Goal: Task Accomplishment & Management: Complete application form

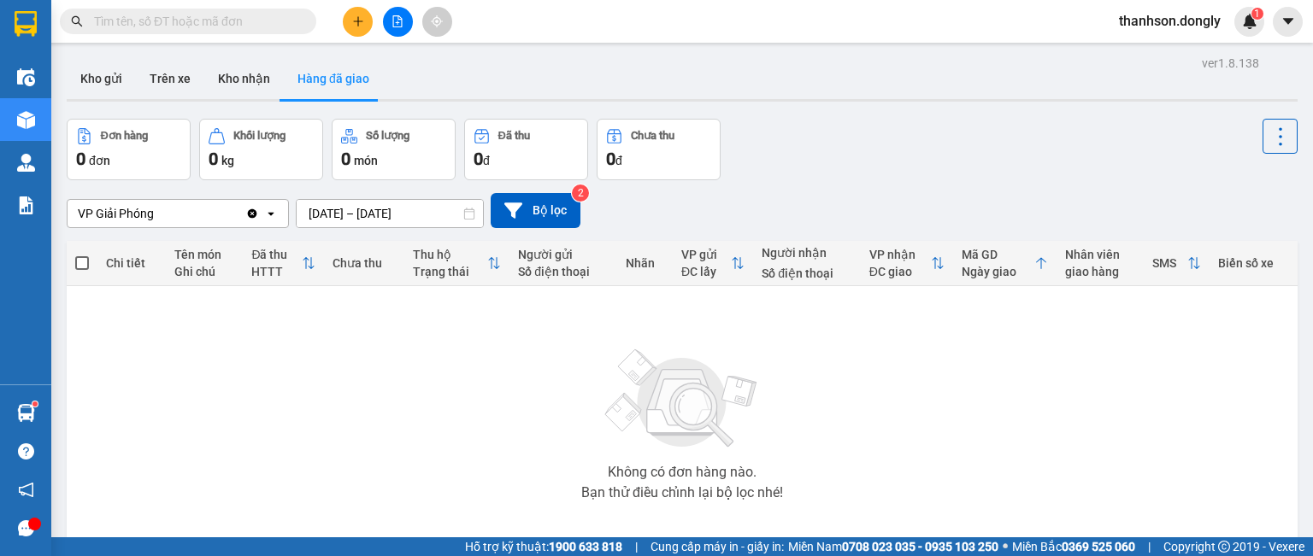
scroll to position [85, 0]
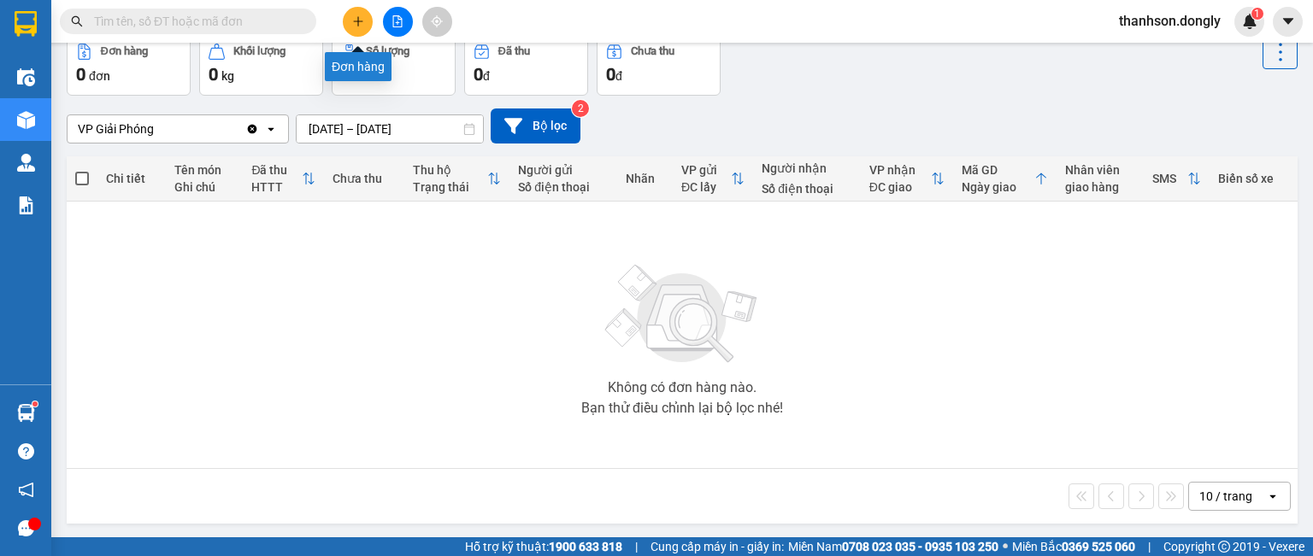
click at [360, 22] on icon "plus" at bounding box center [358, 21] width 12 height 12
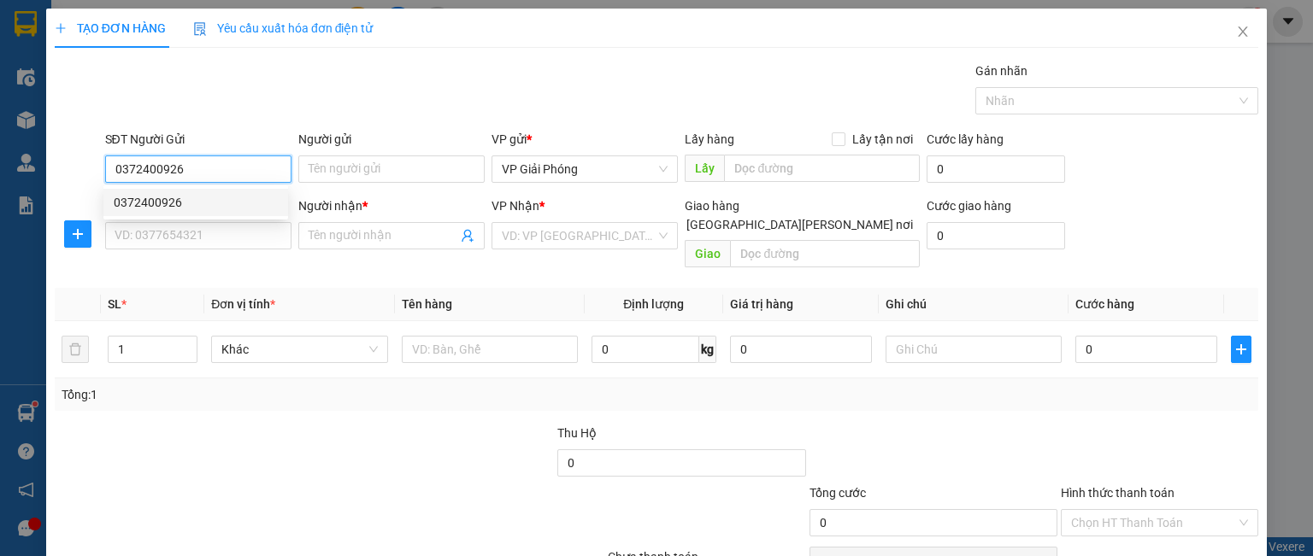
click at [195, 204] on div "0372400926" at bounding box center [196, 202] width 164 height 19
type input "0372400926"
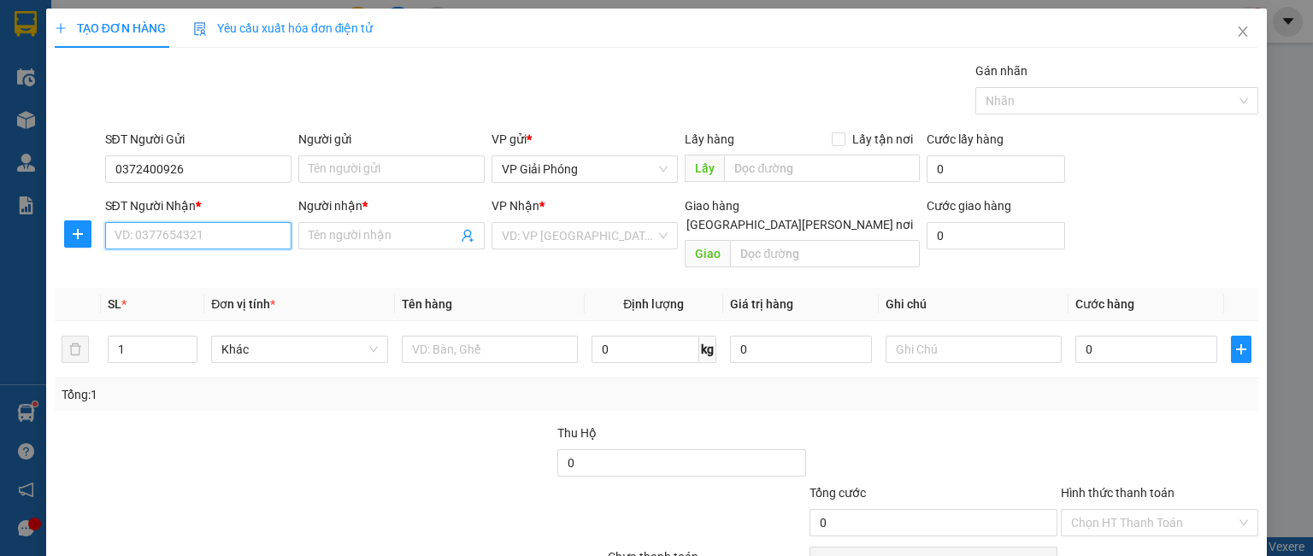
click at [170, 232] on input "SĐT Người Nhận *" at bounding box center [198, 235] width 186 height 27
click at [201, 276] on div "0382287400 - [PERSON_NAME]" at bounding box center [198, 269] width 168 height 19
type input "0382287400"
type input "HUYỀN"
checkbox input "true"
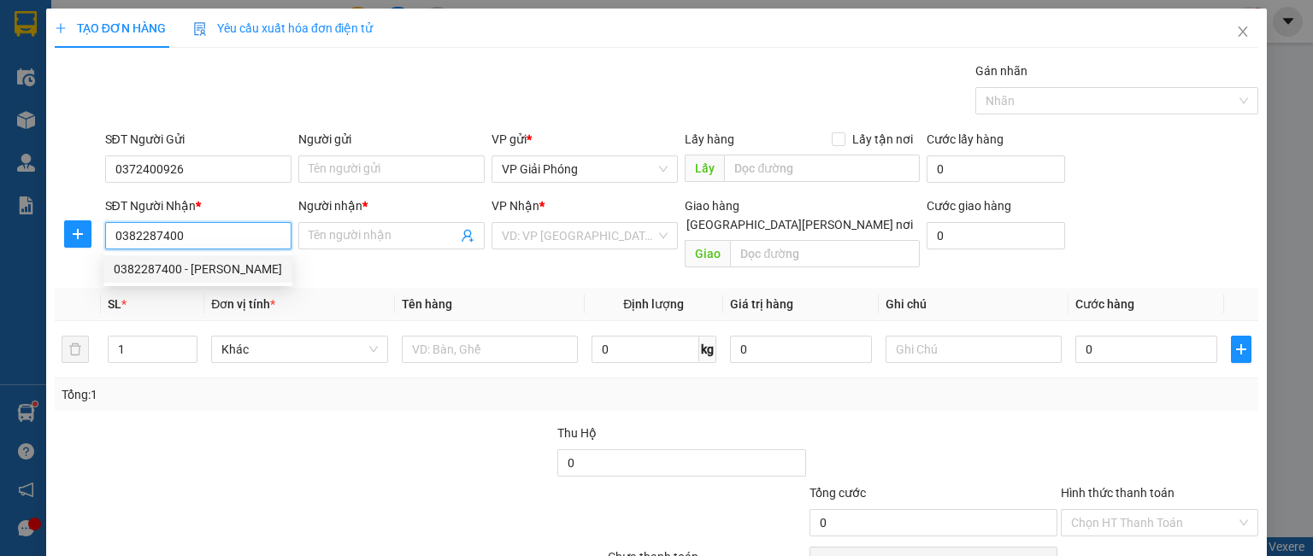
type input "NGÃ TƯ BỈM SƠN"
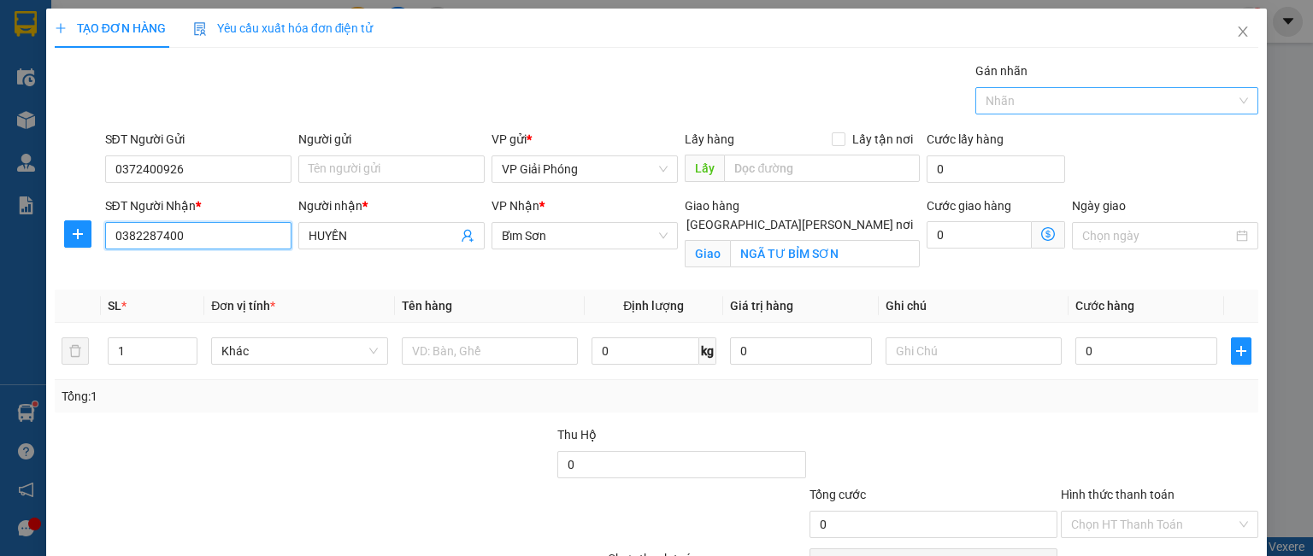
click at [1019, 112] on div "Nhãn" at bounding box center [1116, 100] width 283 height 27
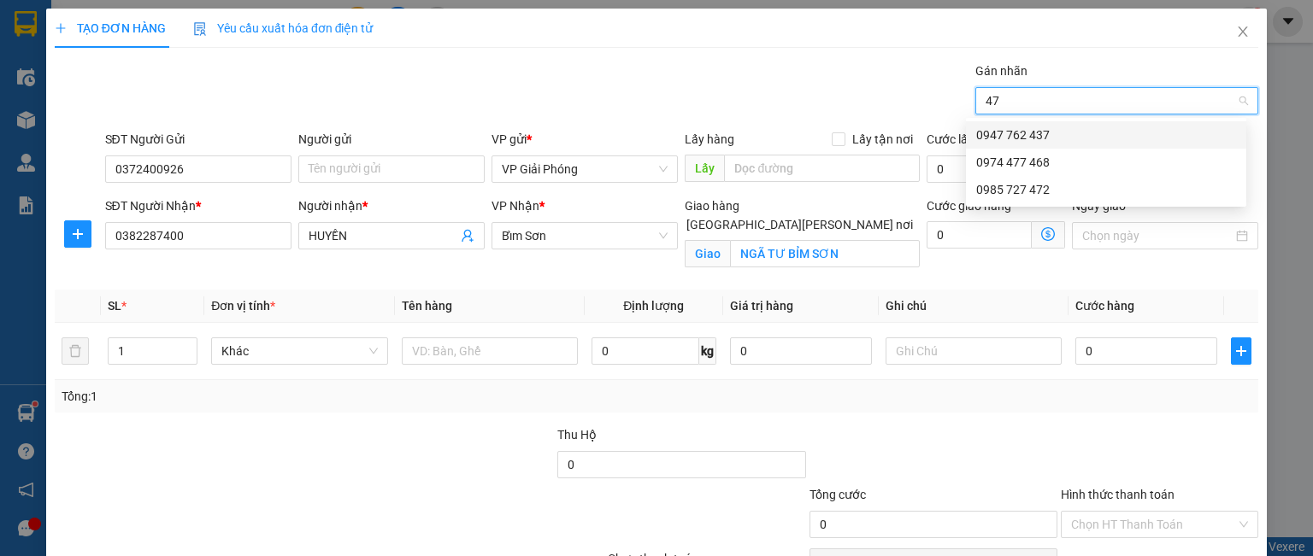
type input "472"
click at [1041, 142] on div "0985 727 472" at bounding box center [1106, 135] width 260 height 19
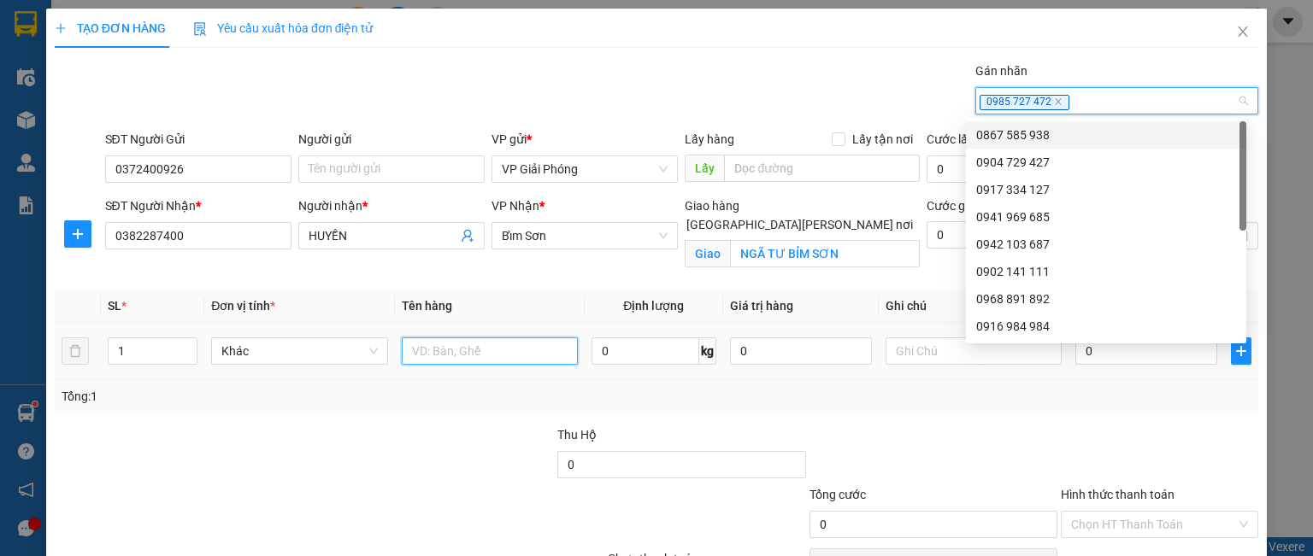
click at [423, 352] on input "text" at bounding box center [490, 351] width 176 height 27
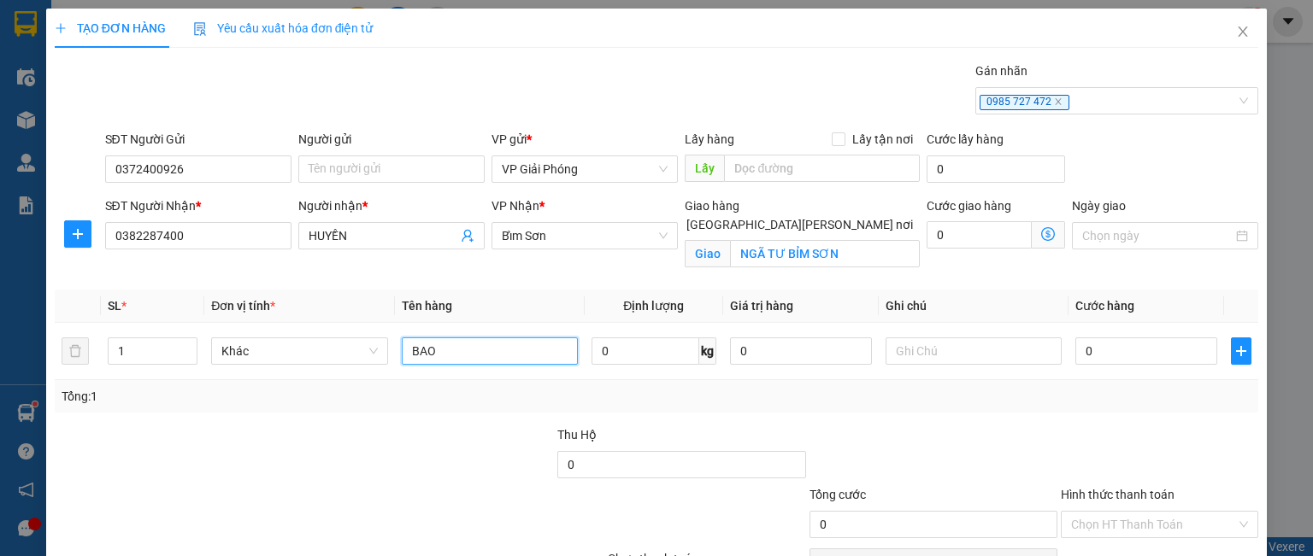
type input "BAO"
click at [1092, 353] on input "0" at bounding box center [1146, 351] width 142 height 27
type input "7"
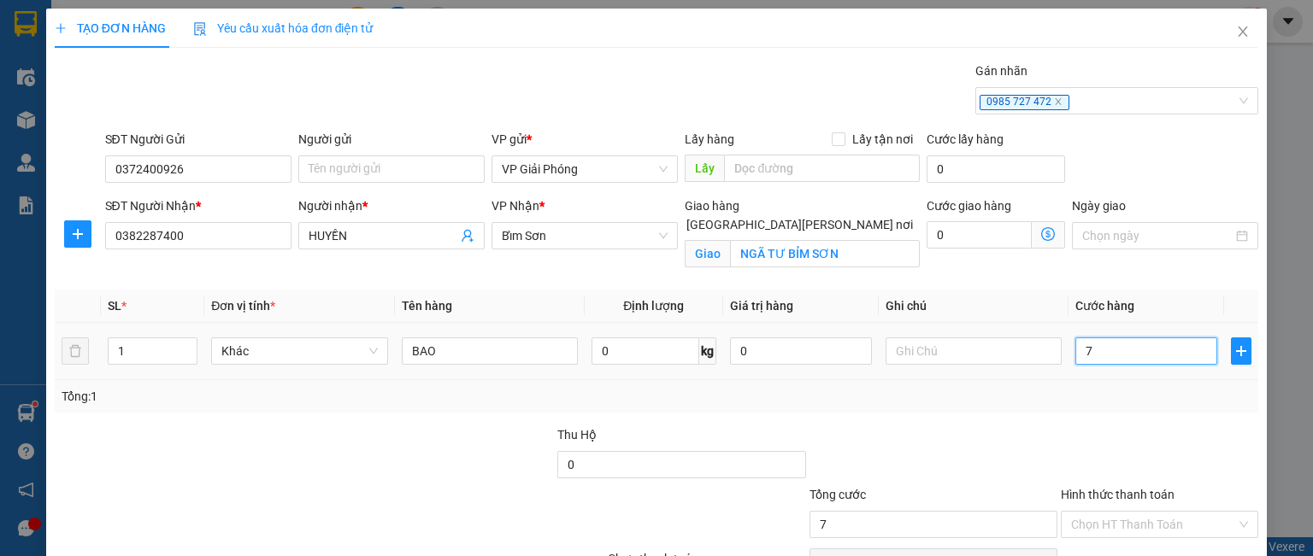
type input "70"
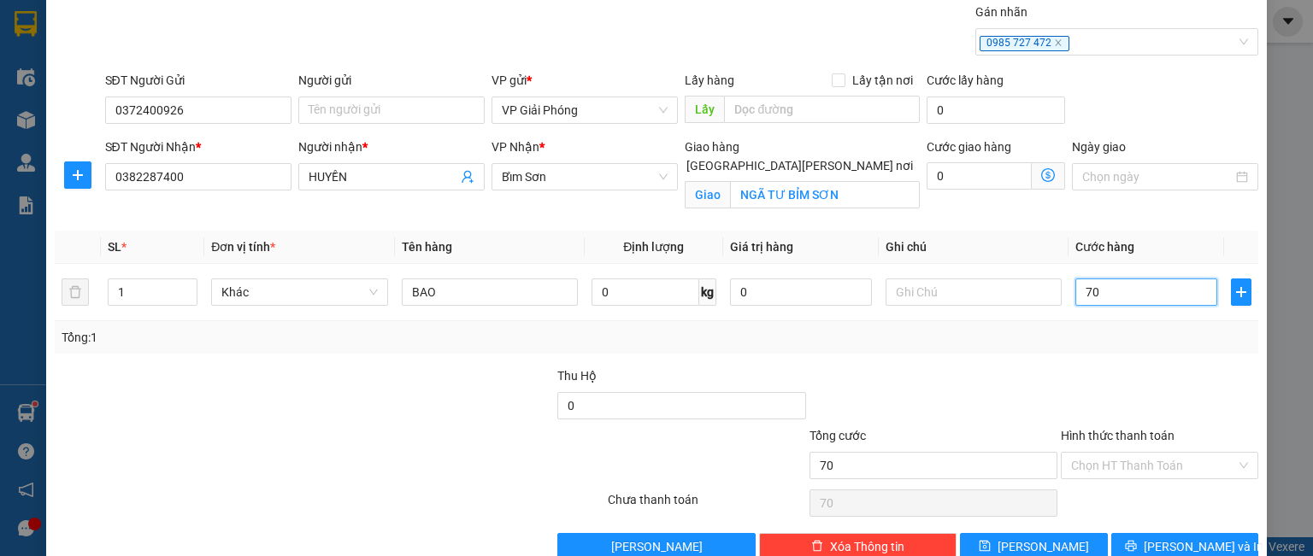
scroll to position [94, 0]
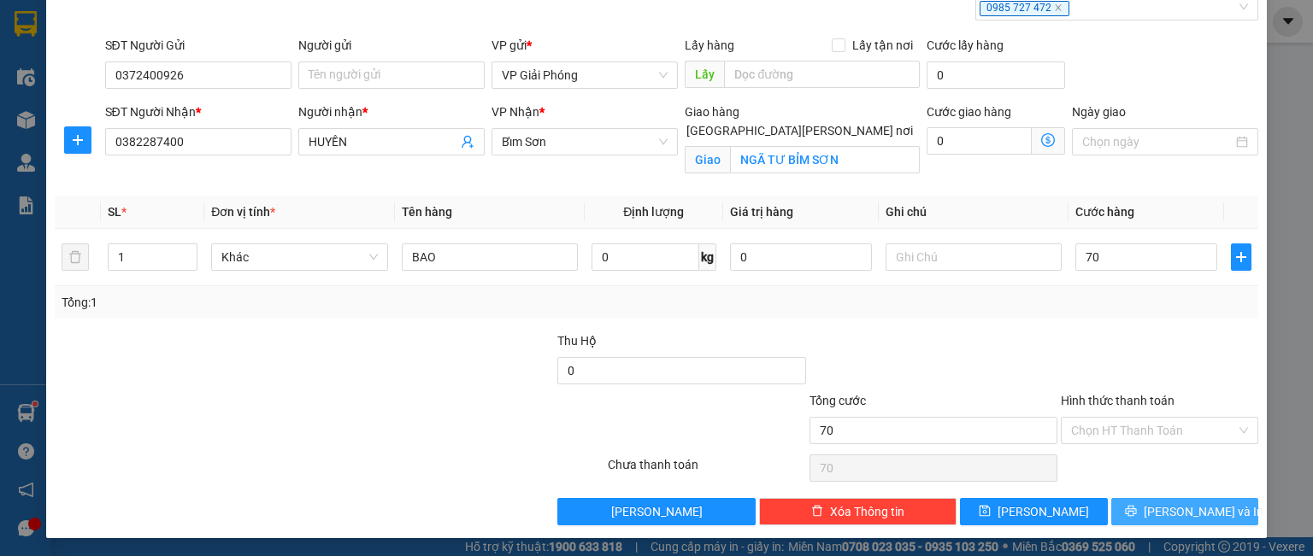
type input "70.000"
click at [1135, 509] on button "[PERSON_NAME] và In" at bounding box center [1185, 511] width 148 height 27
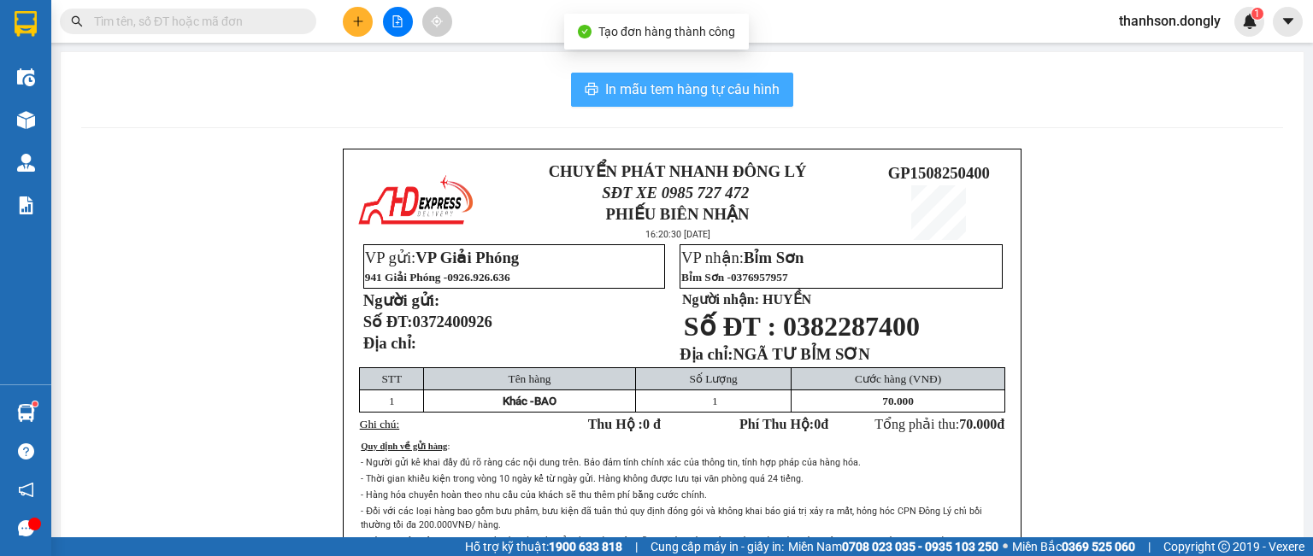
click at [661, 84] on span "In mẫu tem hàng tự cấu hình" at bounding box center [692, 89] width 174 height 21
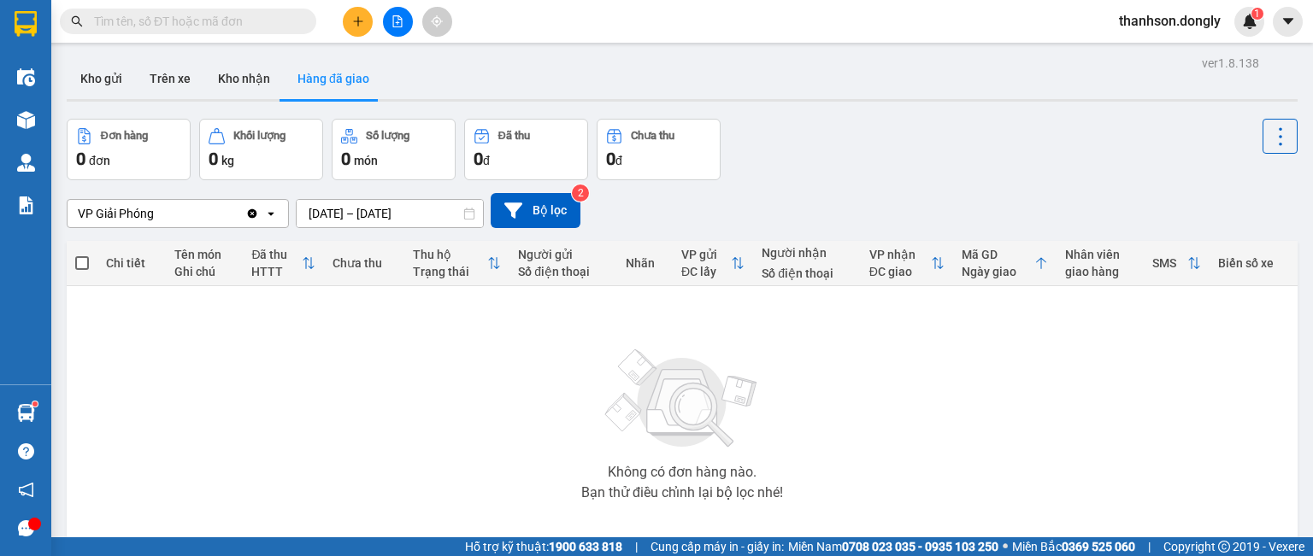
drag, startPoint x: 978, startPoint y: 124, endPoint x: 968, endPoint y: 78, distance: 47.1
click at [968, 88] on div "Kho gửi Trên xe Kho nhận Hàng đã giao" at bounding box center [682, 80] width 1231 height 45
click at [401, 22] on icon "file-add" at bounding box center [397, 21] width 9 height 12
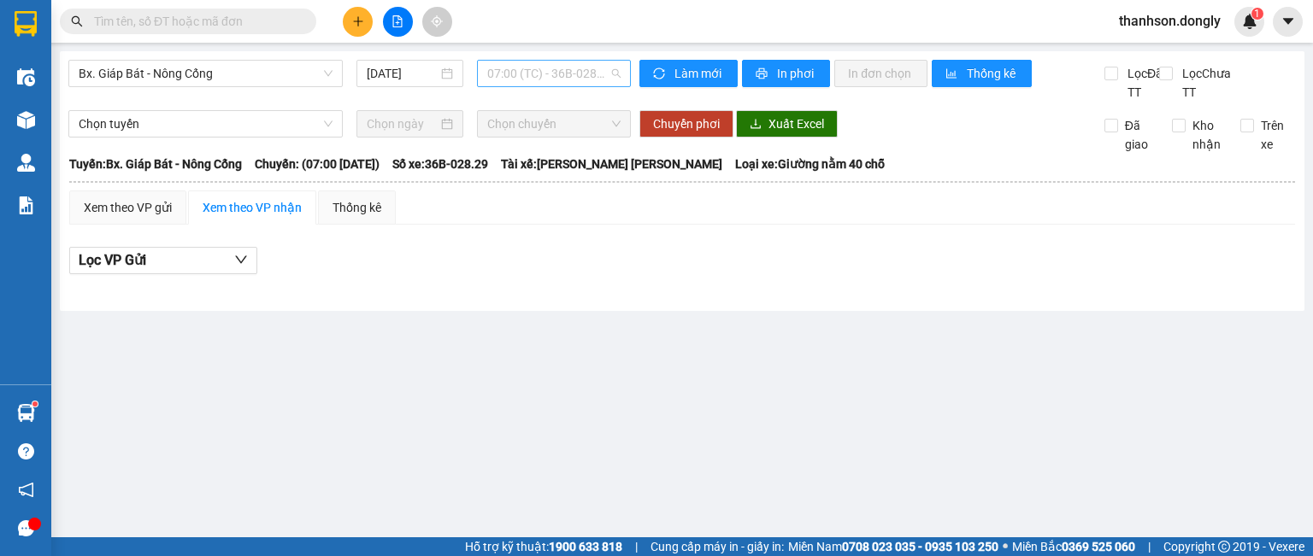
click at [514, 65] on span "07:00 (TC) - 36B-028.29" at bounding box center [554, 74] width 134 height 26
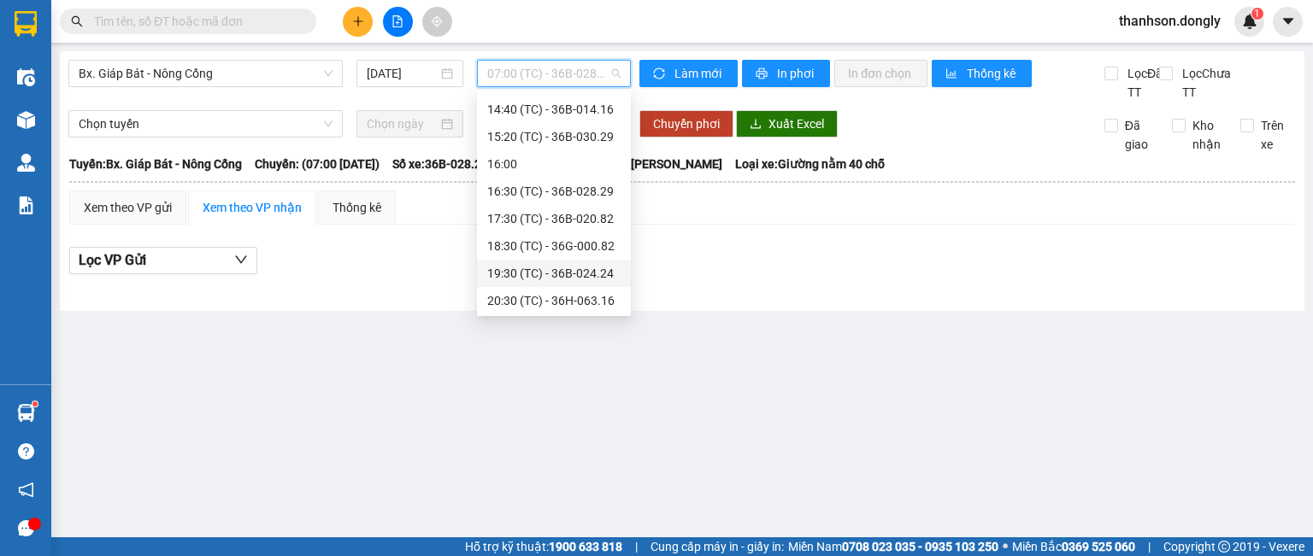
scroll to position [301, 0]
click at [588, 221] on div "17:30 (TC) - 36B-020.82" at bounding box center [553, 217] width 133 height 19
